Goal: Task Accomplishment & Management: Complete application form

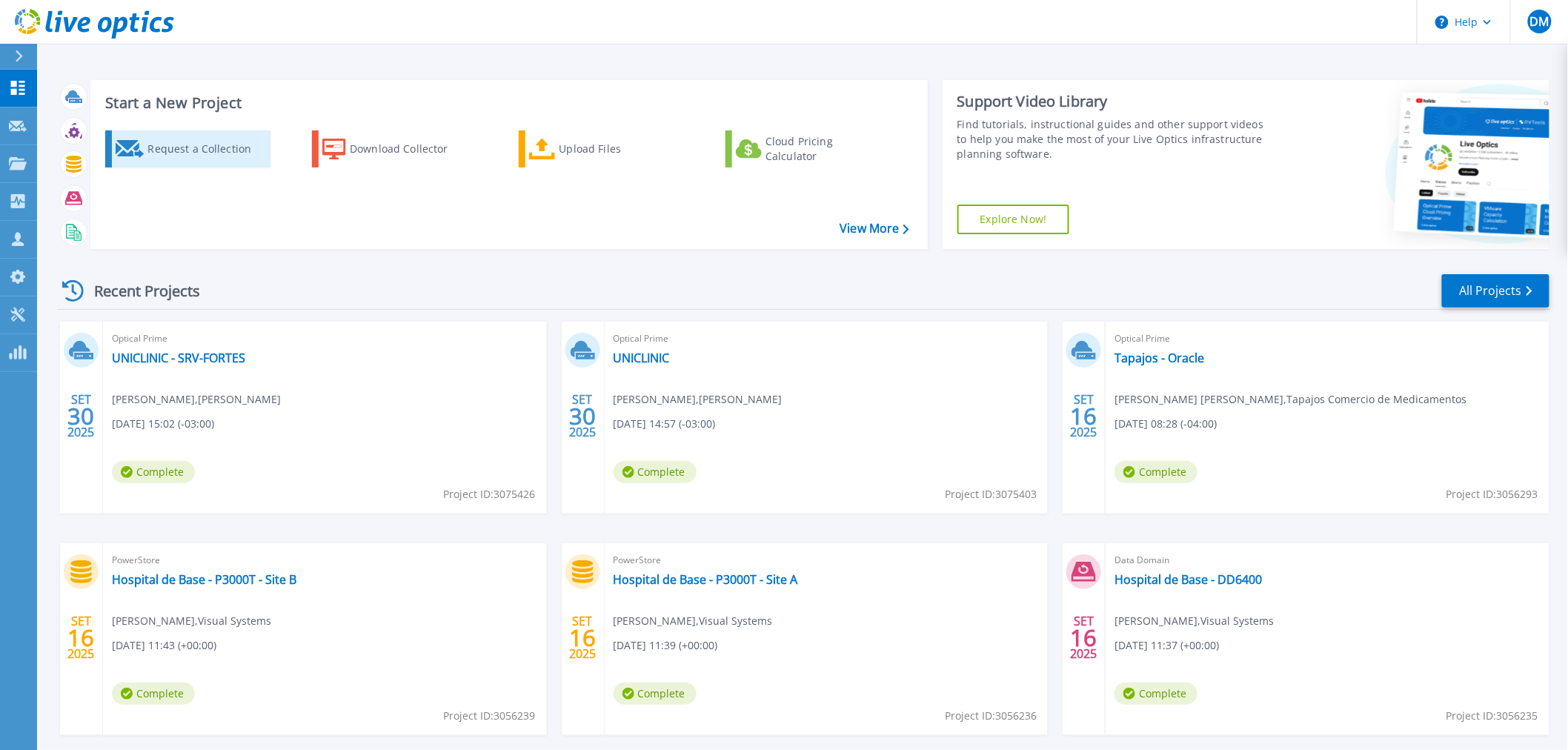
click at [218, 151] on div "Request a Collection" at bounding box center [207, 149] width 119 height 30
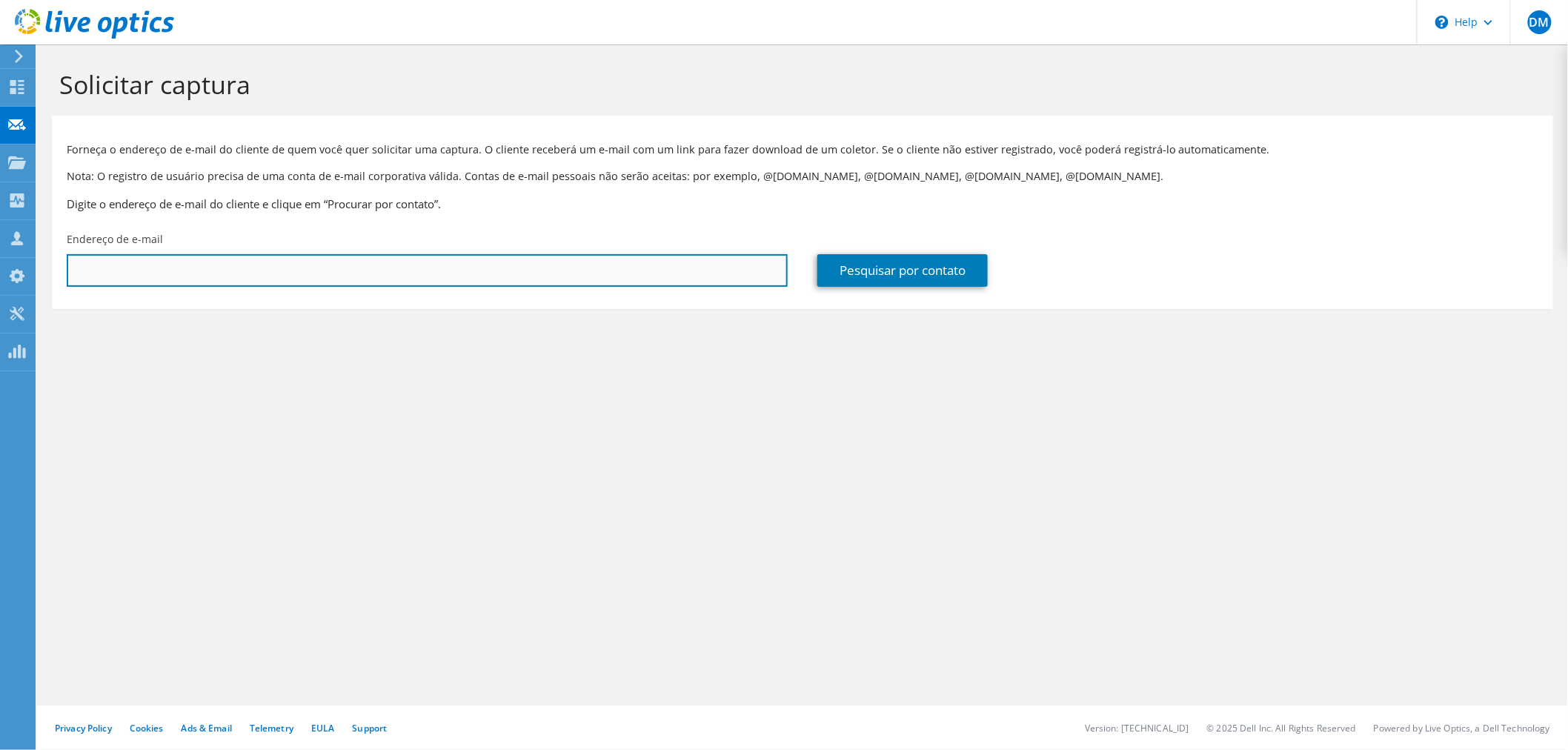
click at [136, 275] on input "text" at bounding box center [426, 270] width 721 height 32
click at [504, 257] on input "text" at bounding box center [426, 270] width 721 height 32
drag, startPoint x: 288, startPoint y: 269, endPoint x: 324, endPoint y: 282, distance: 38.3
click at [288, 269] on input "text" at bounding box center [426, 270] width 721 height 32
paste input "frederico.carvalho@ecopower.com.br"
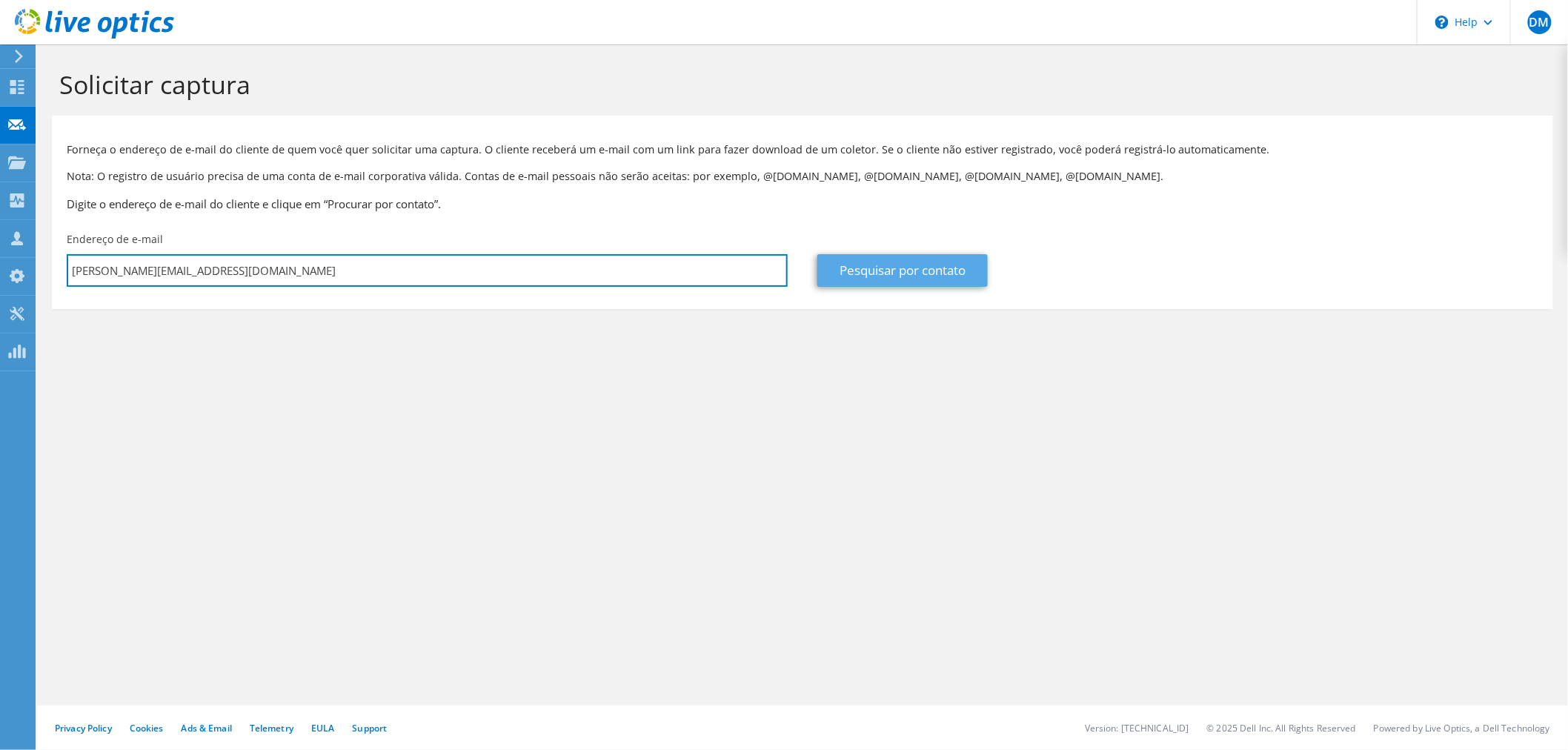
type input "frederico.carvalho@ecopower.com.br"
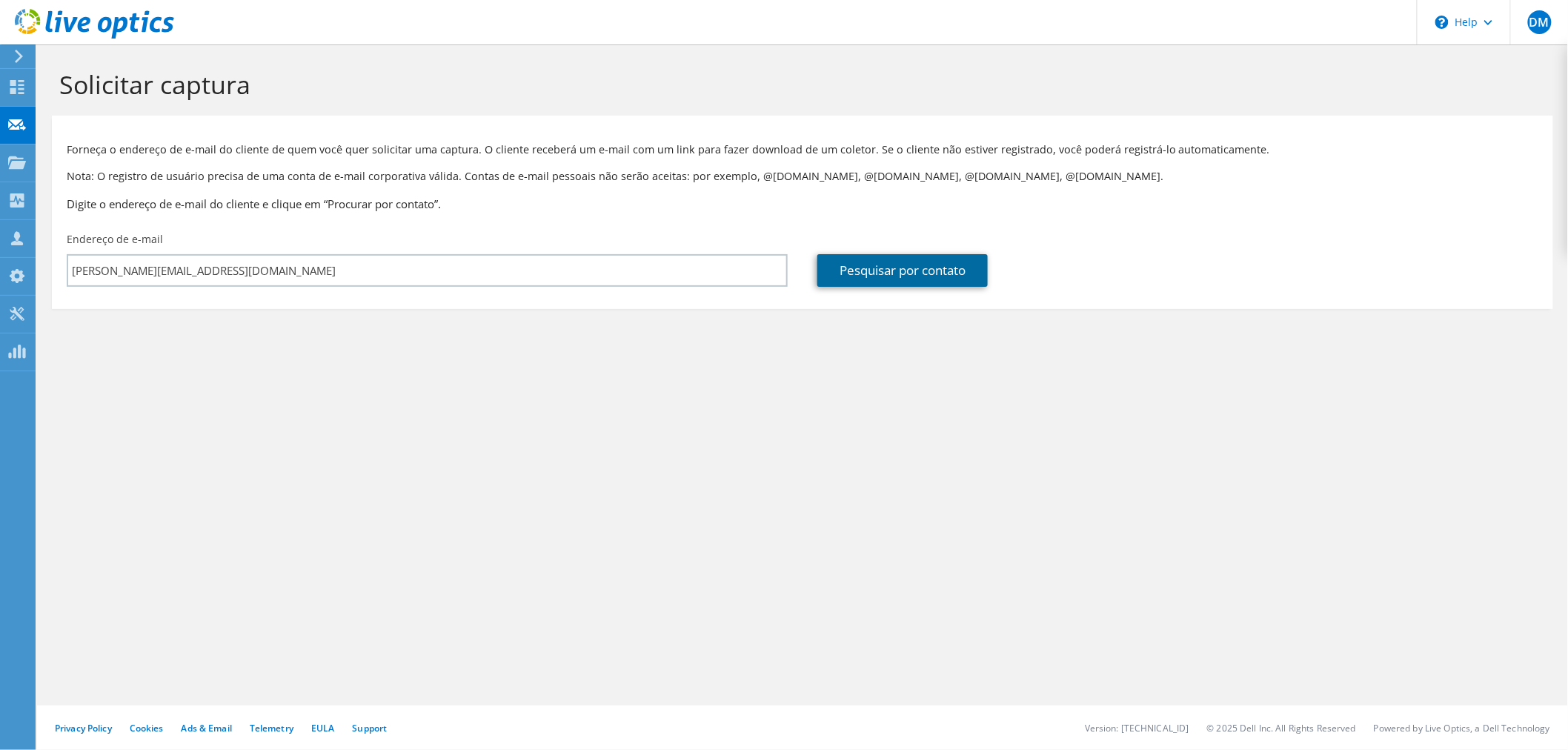
click at [880, 276] on link "Pesquisar por contato" at bounding box center [902, 270] width 170 height 32
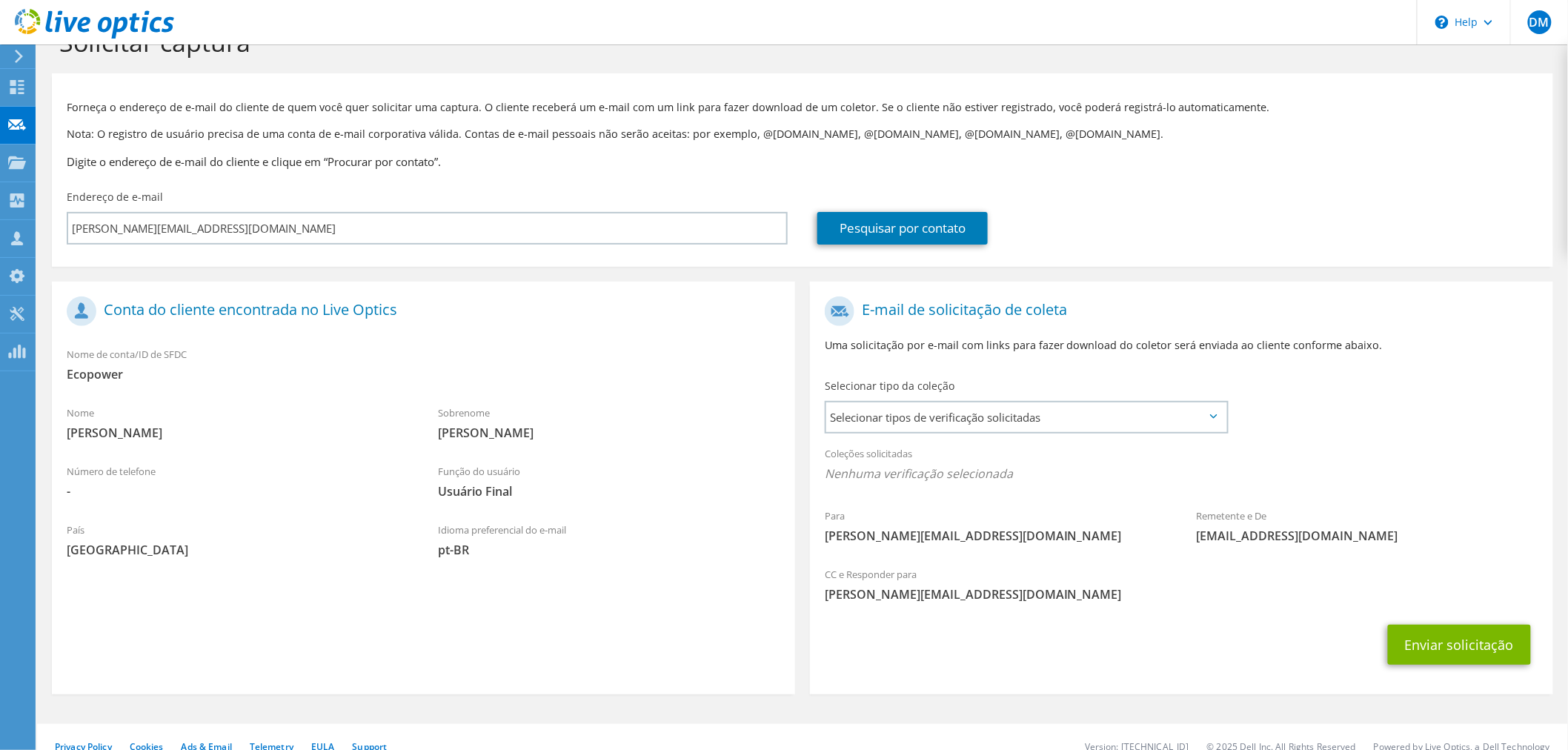
scroll to position [62, 0]
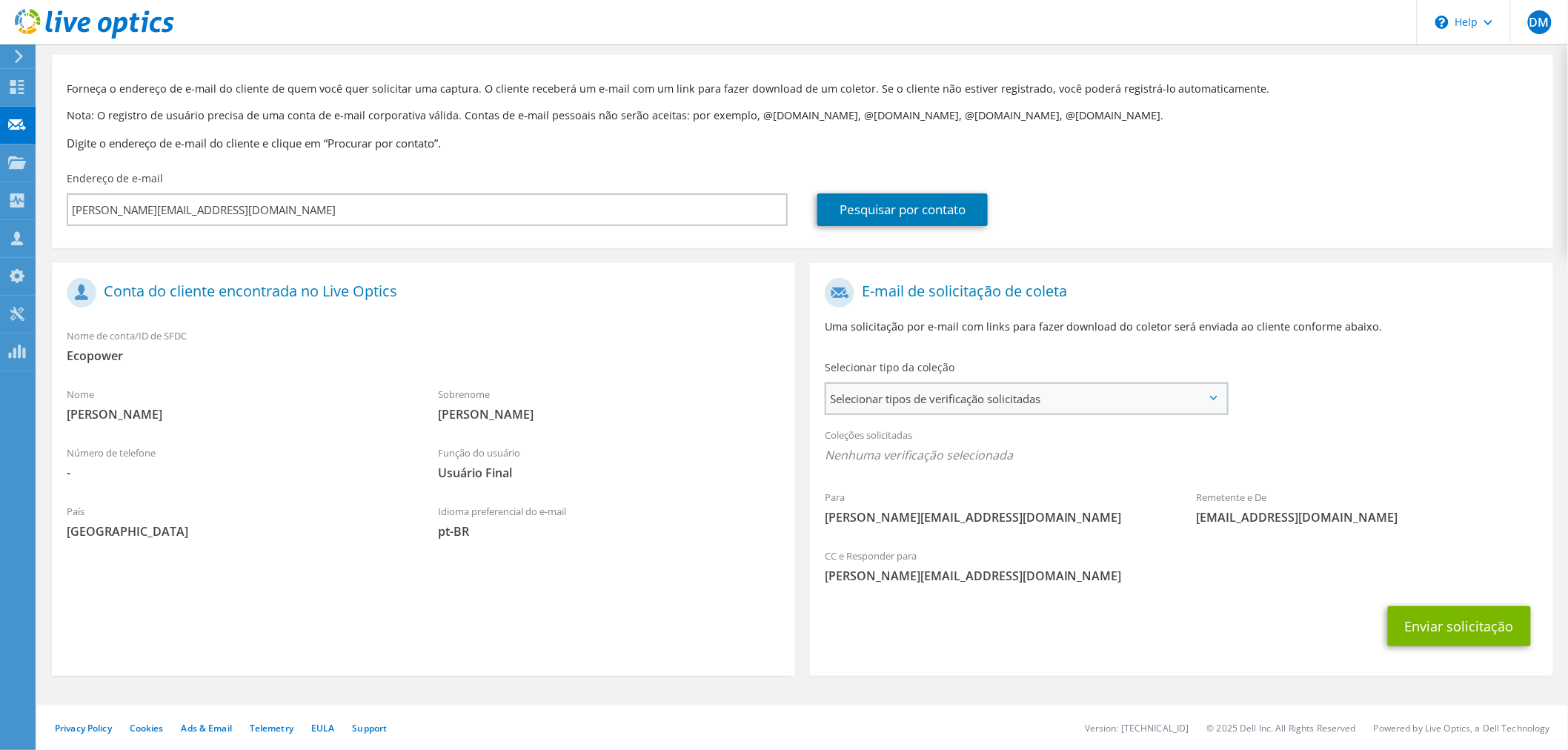
click at [953, 397] on span "Selecionar tipos de verificação solicitadas" at bounding box center [1026, 399] width 400 height 30
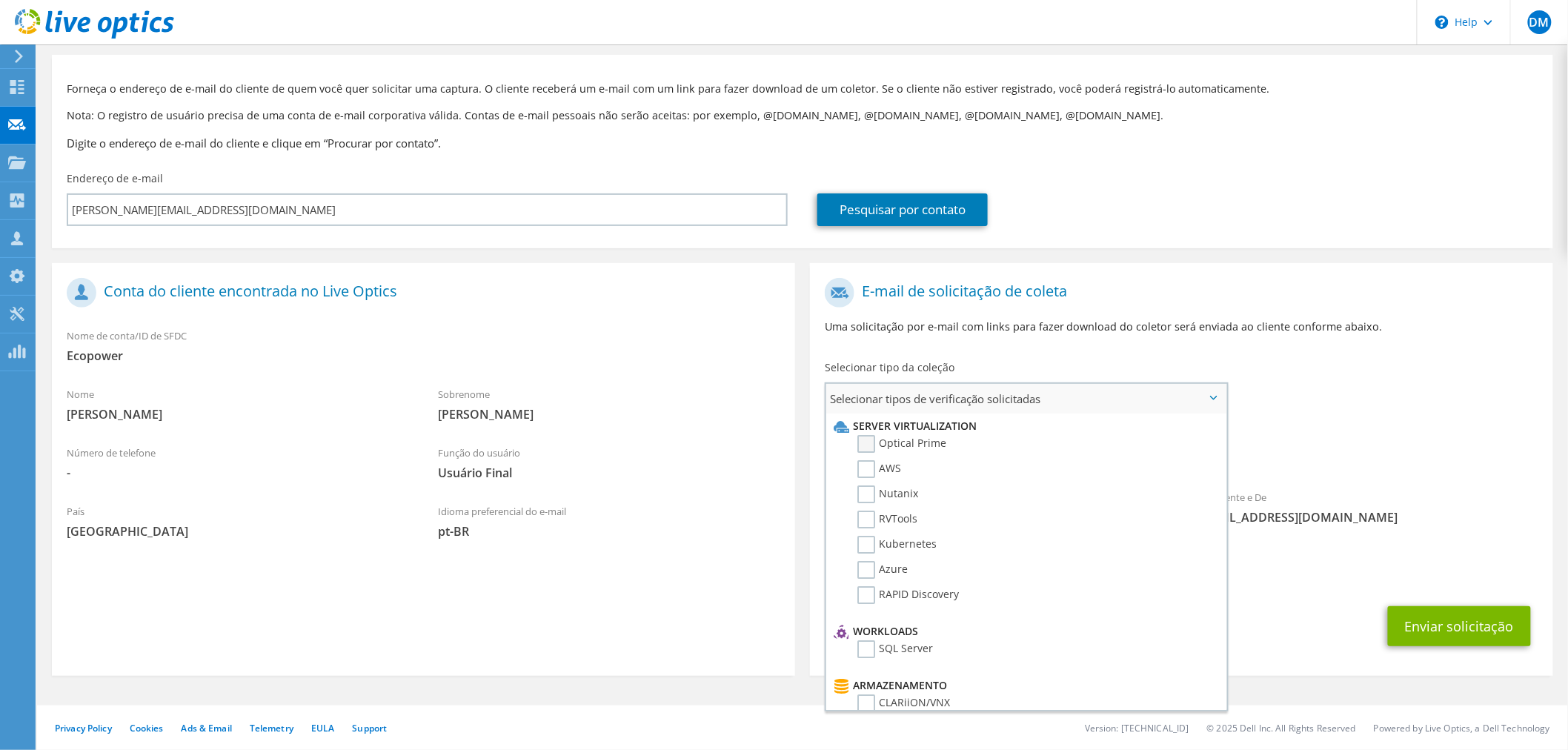
click at [903, 447] on label "Optical Prime" at bounding box center [901, 443] width 89 height 17
click at [0, 0] on input "Optical Prime" at bounding box center [0, 0] width 0 height 0
click at [1443, 431] on div "Coleções solicitadas Nenhuma verificação selecionada Optical Prime" at bounding box center [1181, 447] width 743 height 59
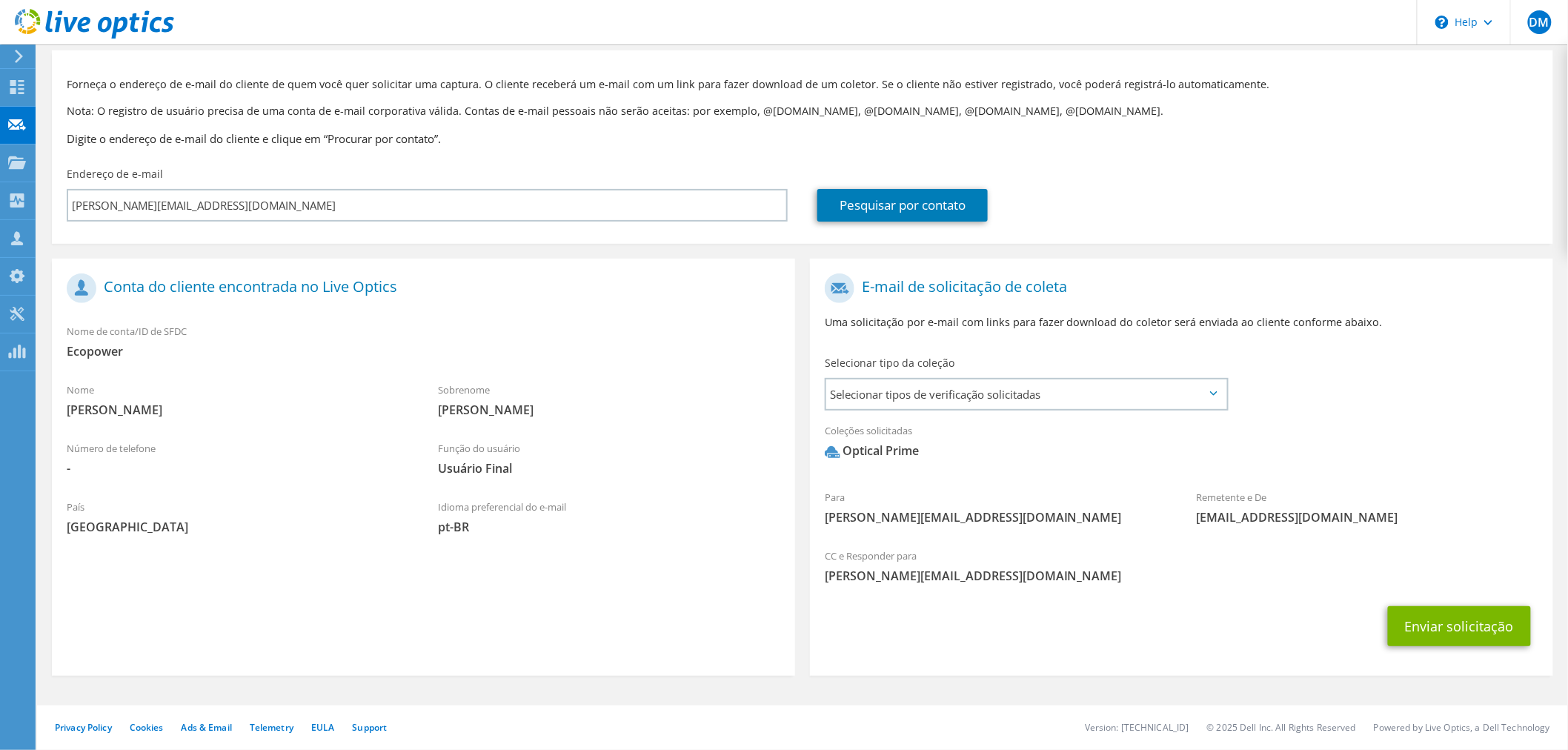
scroll to position [66, 0]
click at [1469, 632] on button "Enviar solicitação" at bounding box center [1459, 626] width 143 height 40
